Goal: Information Seeking & Learning: Learn about a topic

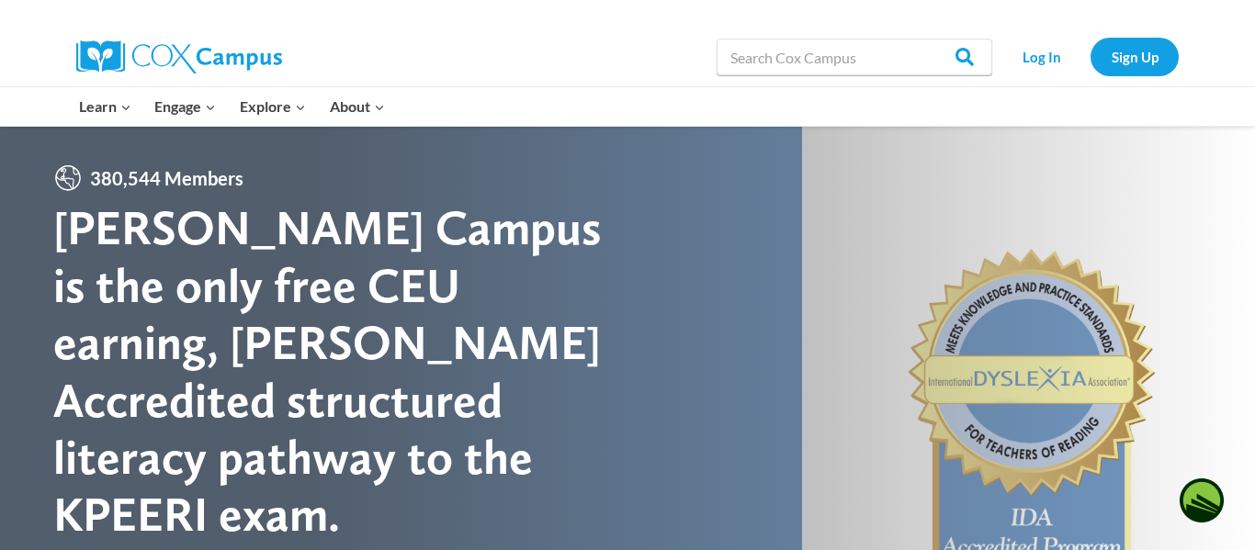
type input "foundations of reading"
click at [921, 39] on input "Search" at bounding box center [957, 57] width 72 height 37
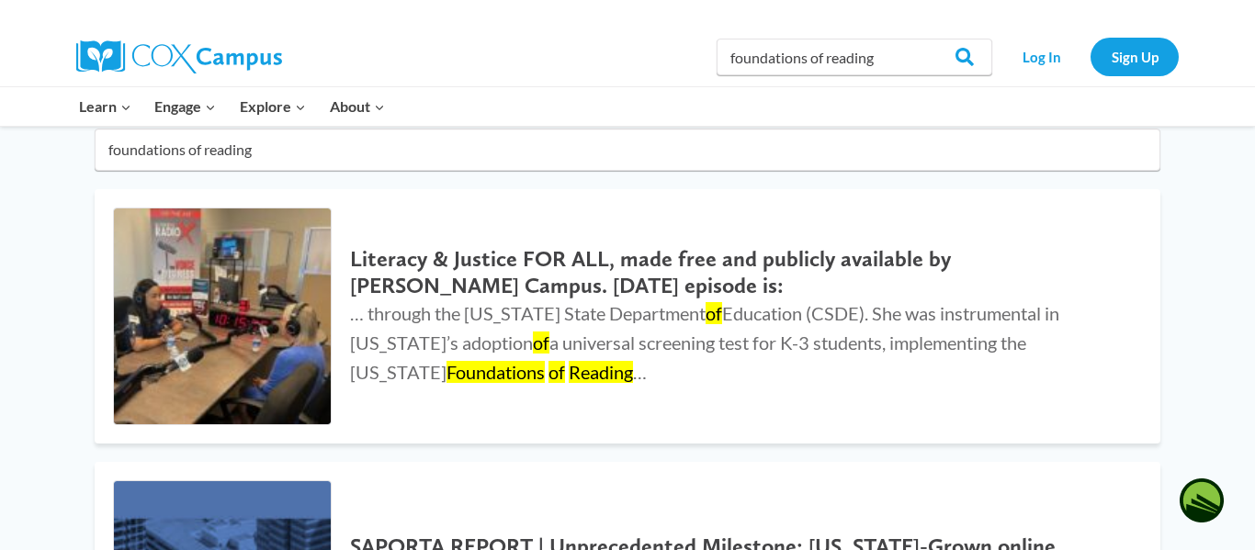
scroll to position [176, 0]
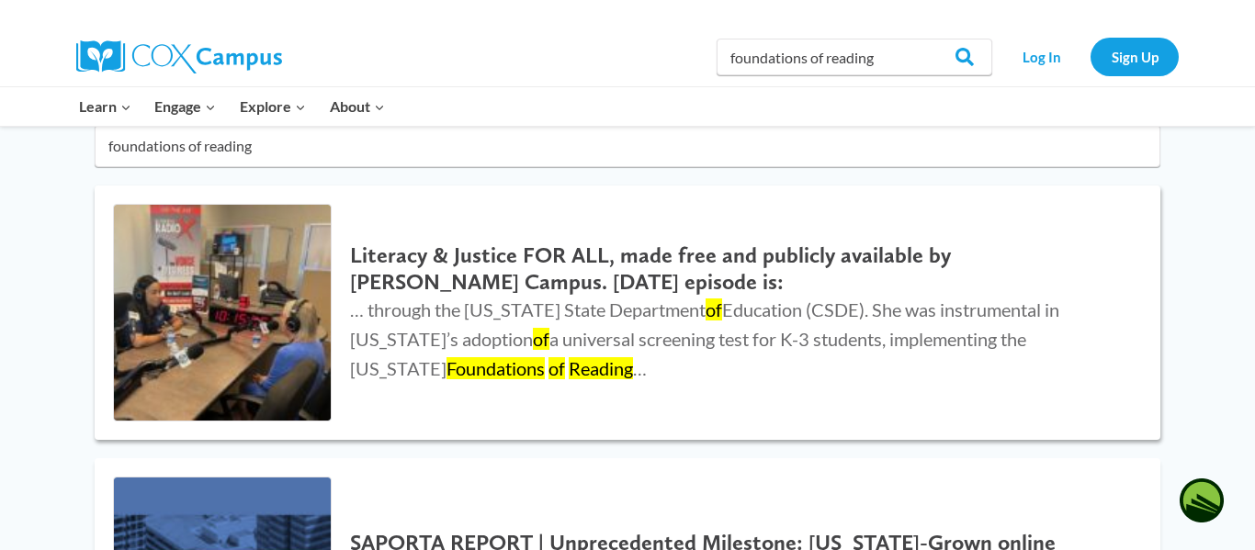
click at [254, 344] on img at bounding box center [222, 313] width 217 height 217
click at [383, 270] on h2 "Literacy & Justice FOR ALL, made free and publicly available by Cox Campus. Tod…" at bounding box center [737, 269] width 774 height 53
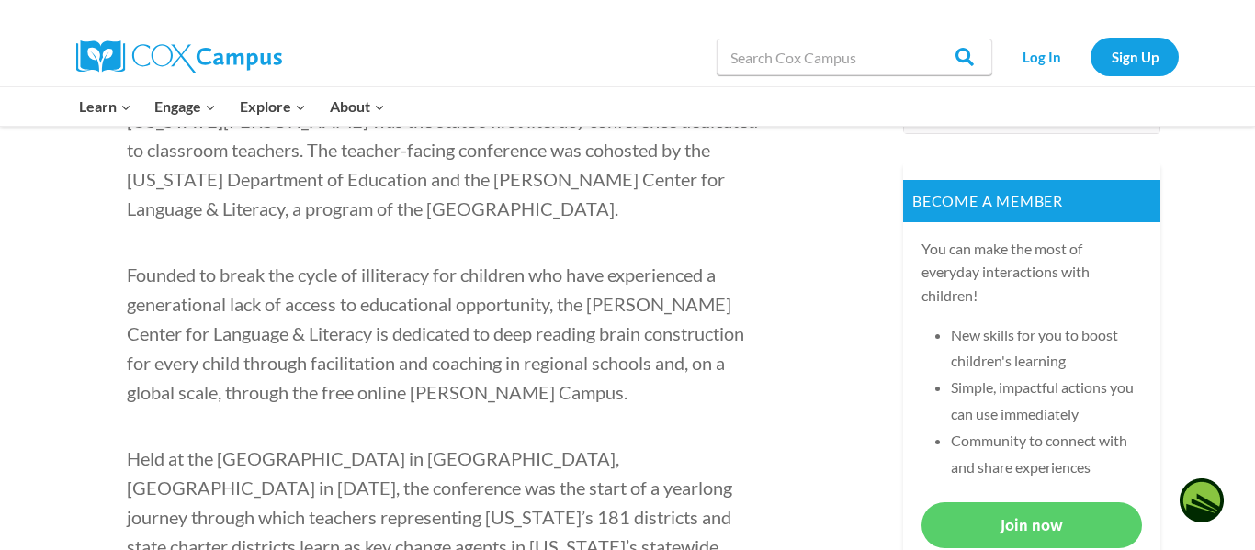
scroll to position [795, 0]
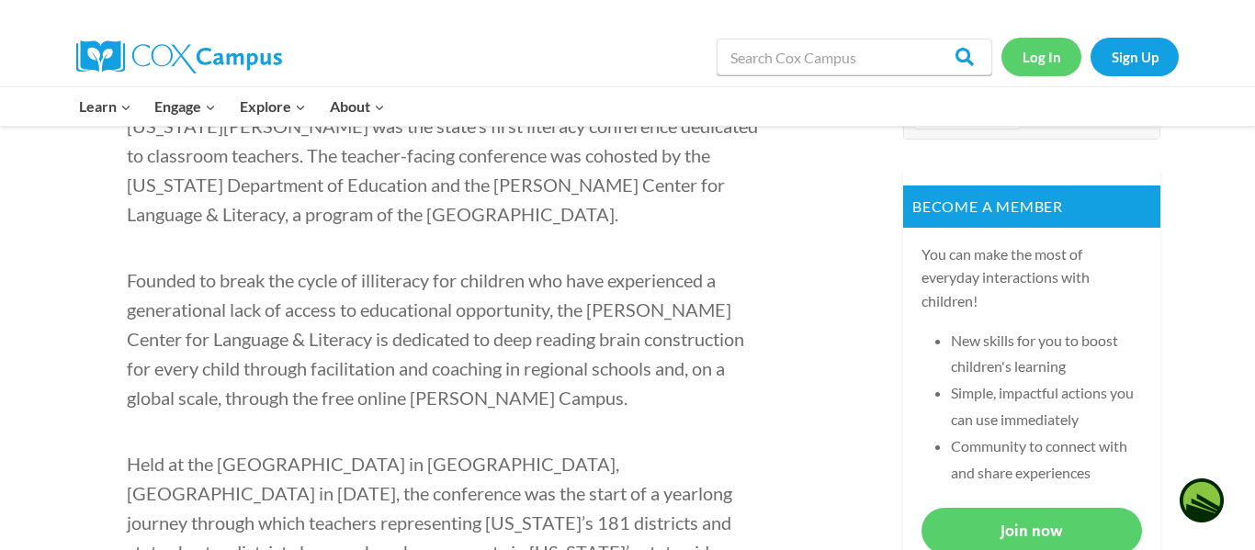
click at [1053, 58] on link "Log In" at bounding box center [1041, 57] width 80 height 38
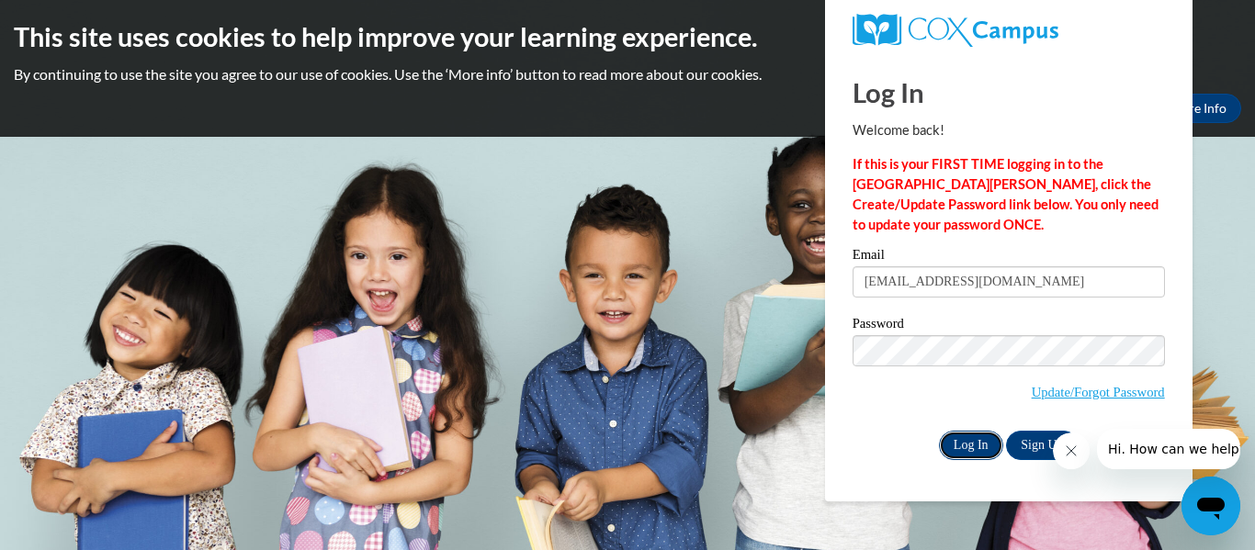
click at [972, 445] on input "Log In" at bounding box center [971, 445] width 64 height 29
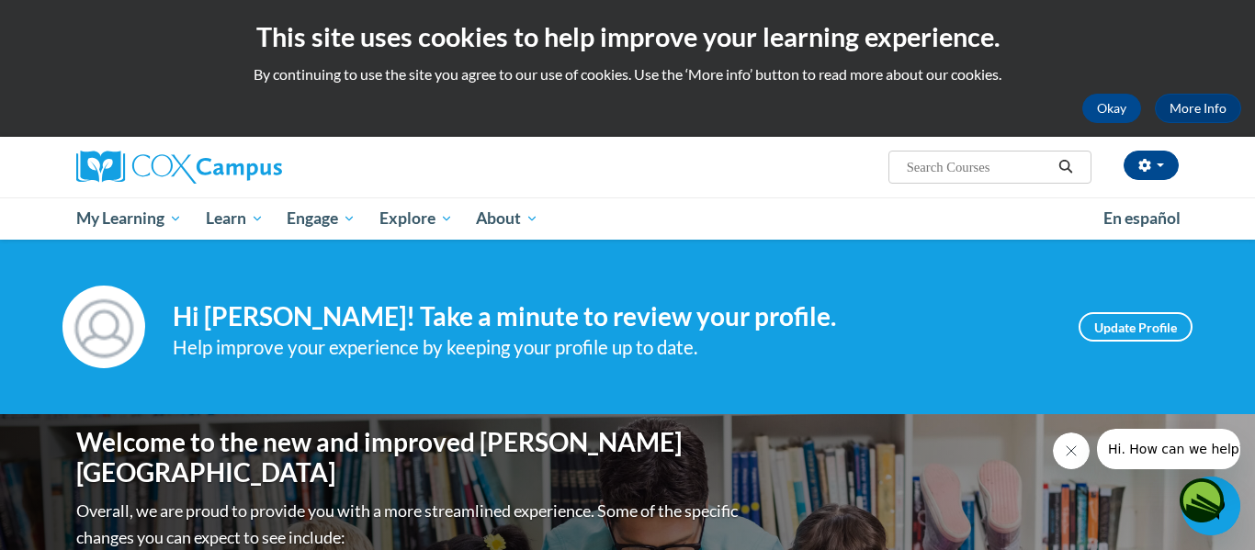
click at [1017, 160] on input "Search..." at bounding box center [978, 167] width 147 height 22
type input "foundations of reading"
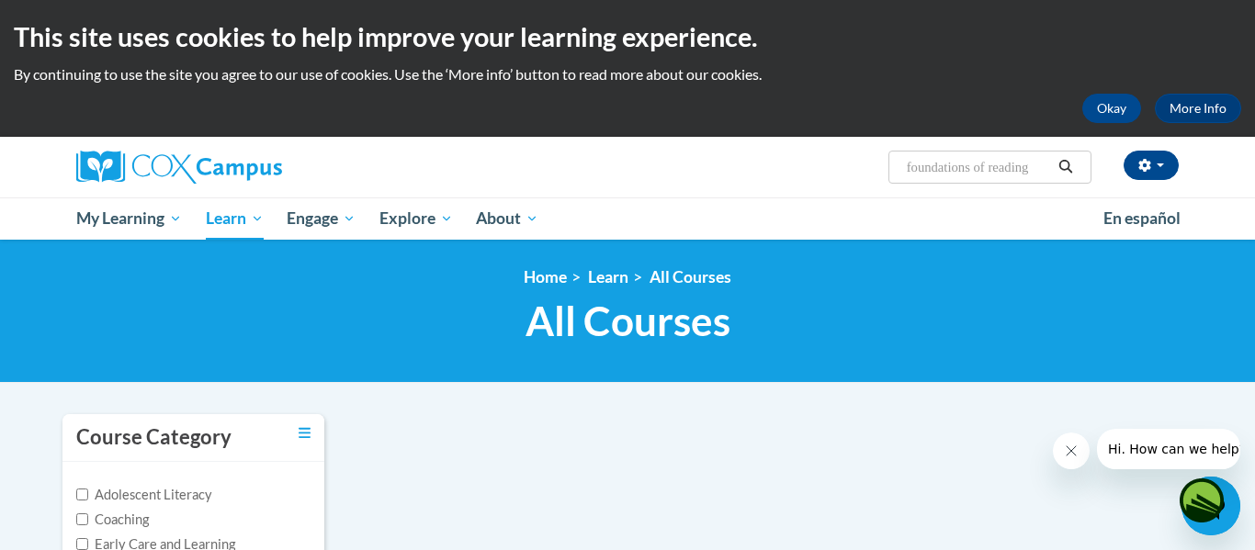
click at [955, 167] on input "foundations of reading" at bounding box center [978, 167] width 147 height 22
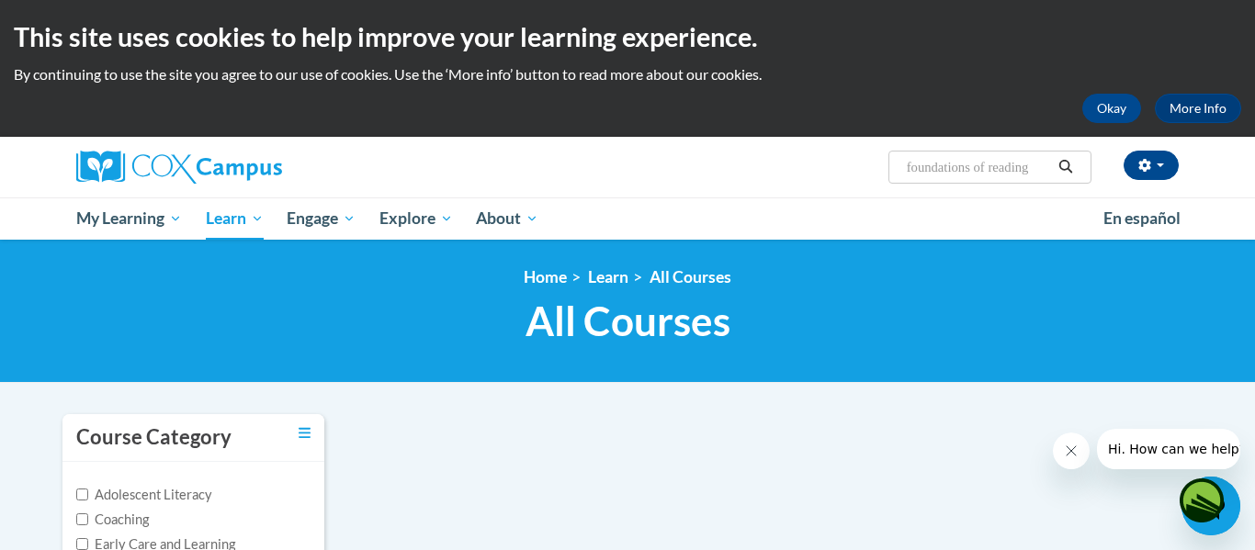
click at [955, 167] on input "foundations of reading" at bounding box center [978, 167] width 147 height 22
paste input "Foundations of R"
type input "Foundations of Reading"
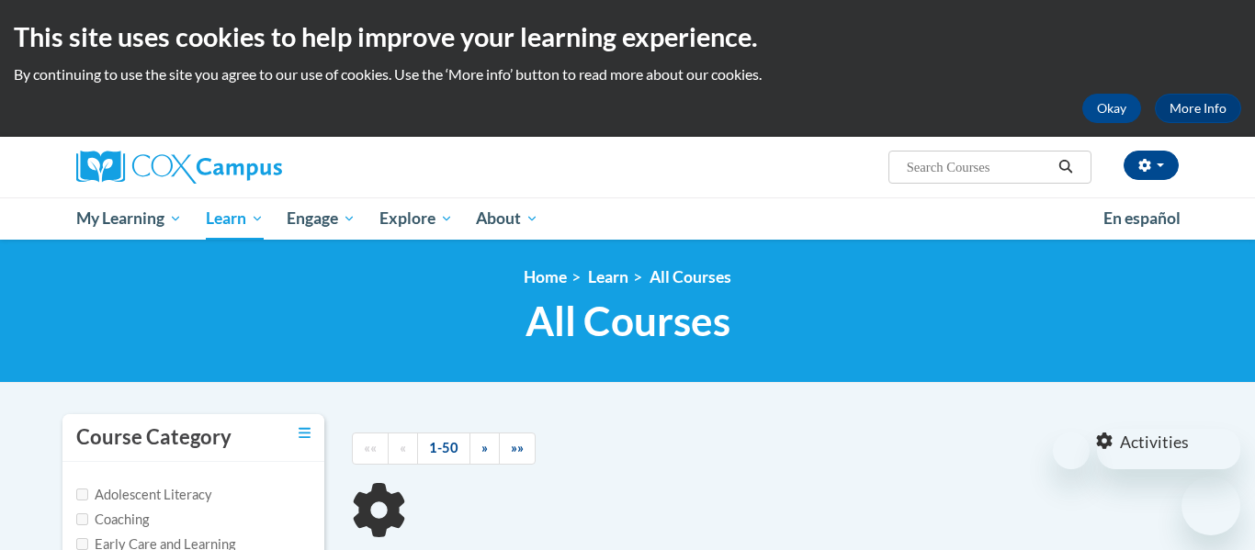
type input "Foundations of Reading"
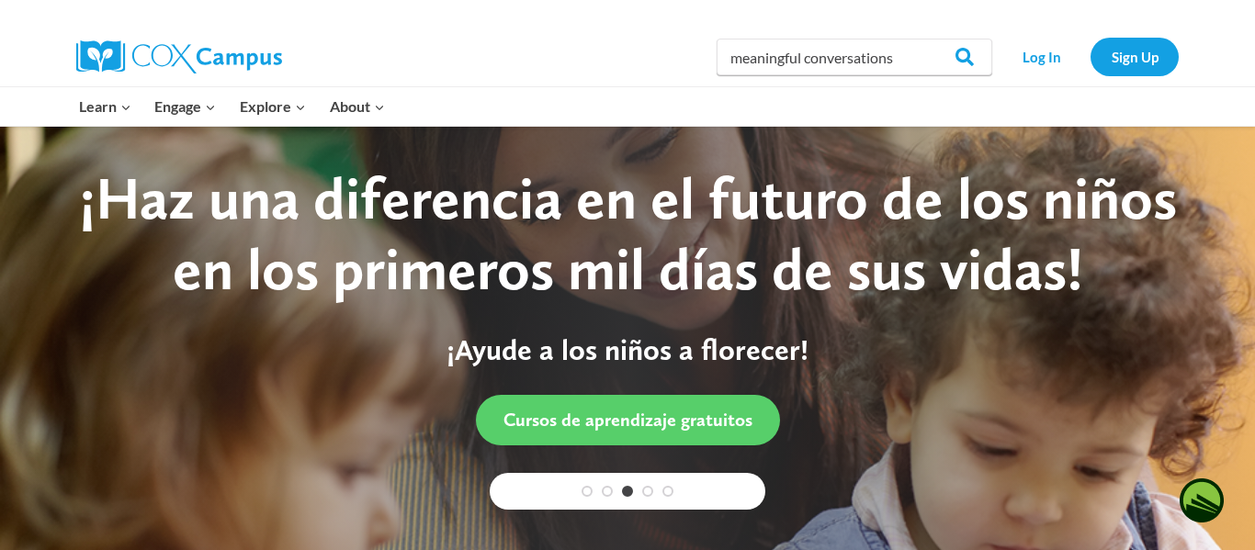
type input "meaningful conversations"
click at [921, 39] on input "Search" at bounding box center [957, 57] width 72 height 37
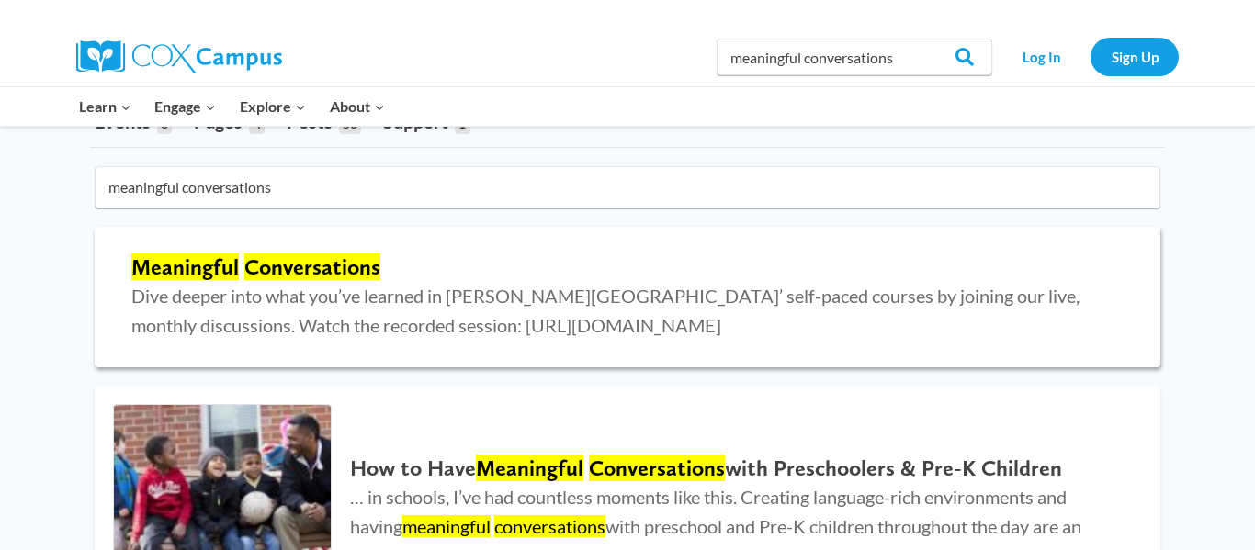
scroll to position [140, 0]
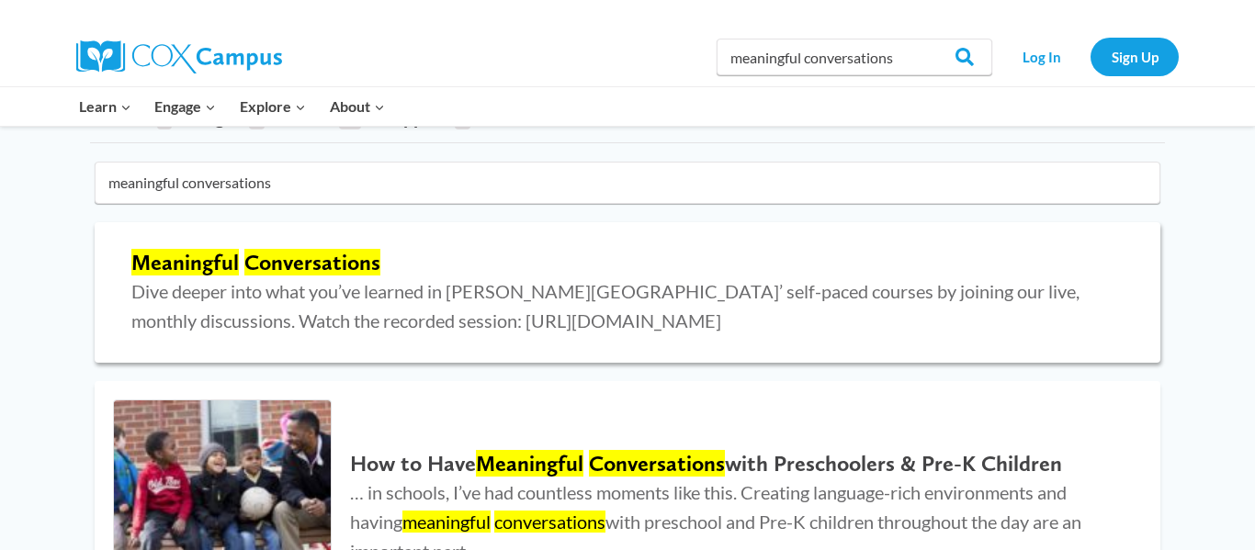
click at [339, 318] on span "Dive deeper into what you’ve learned in [PERSON_NAME][GEOGRAPHIC_DATA]’ self-pa…" at bounding box center [605, 305] width 948 height 51
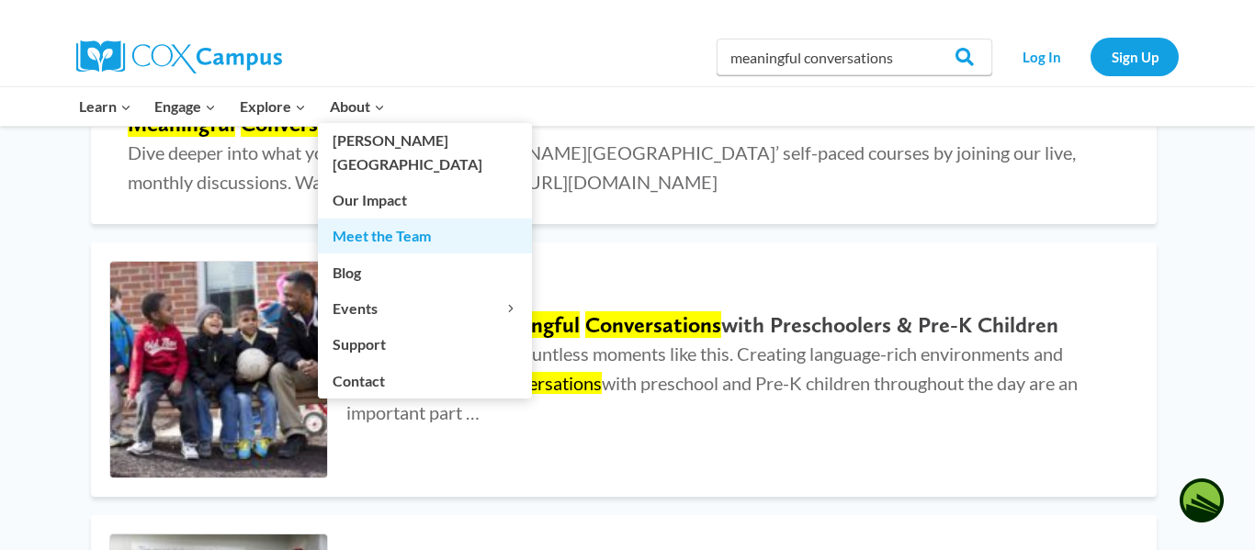
scroll to position [286, 4]
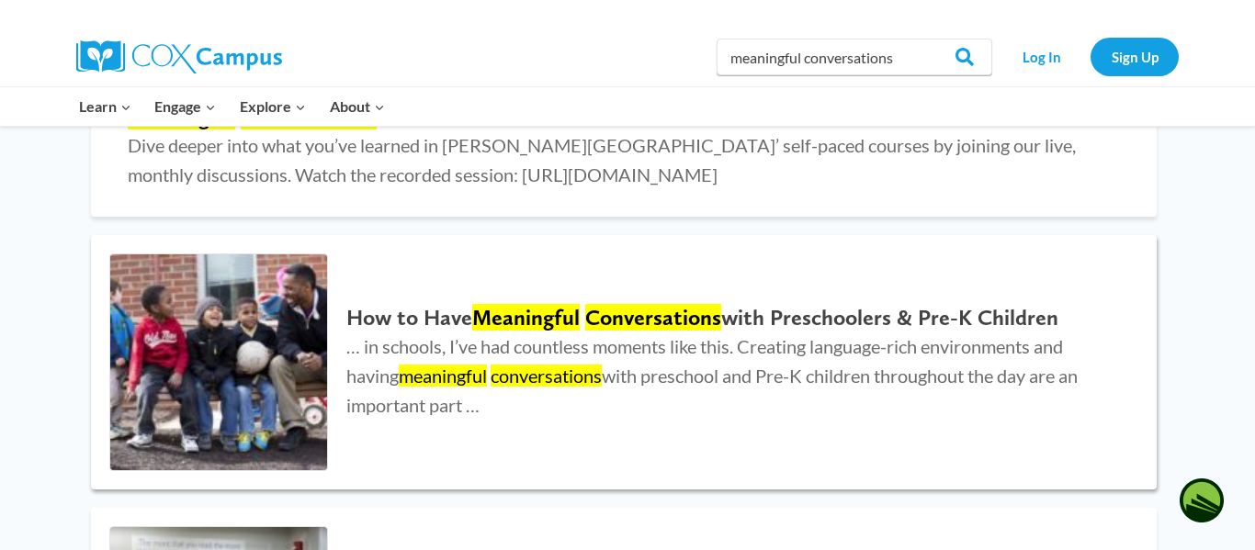
click at [1017, 347] on span "… in schools, I’ve had countless moments like this. Creating language-rich envi…" at bounding box center [711, 375] width 731 height 81
